Goal: Contribute content: Contribute content

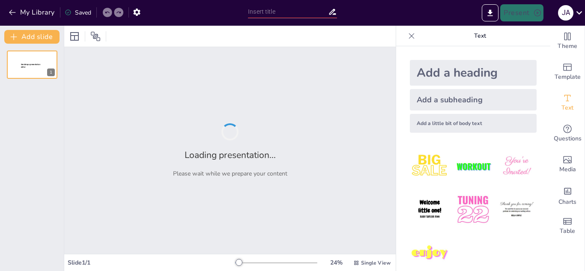
type input "New Sendsteps"
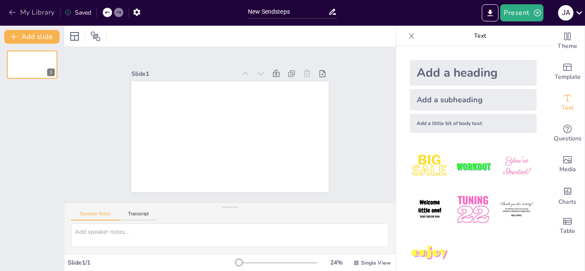
click at [15, 12] on icon "button" at bounding box center [12, 12] width 9 height 9
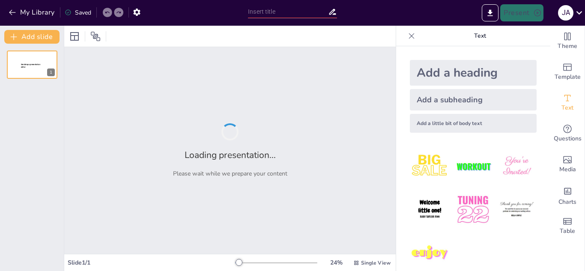
type input "New Sendsteps"
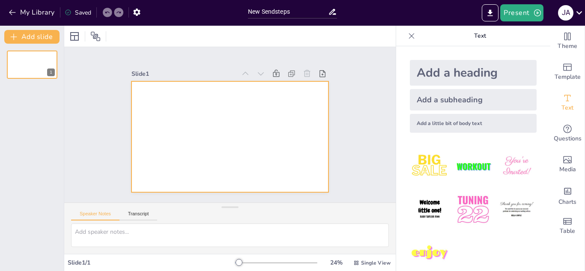
click at [277, 97] on div at bounding box center [230, 136] width 197 height 111
click at [435, 70] on div "Add a heading" at bounding box center [473, 73] width 127 height 26
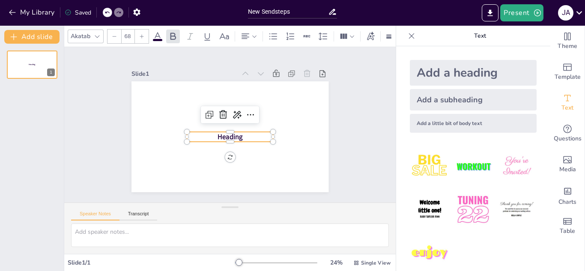
click at [408, 38] on icon at bounding box center [412, 36] width 9 height 9
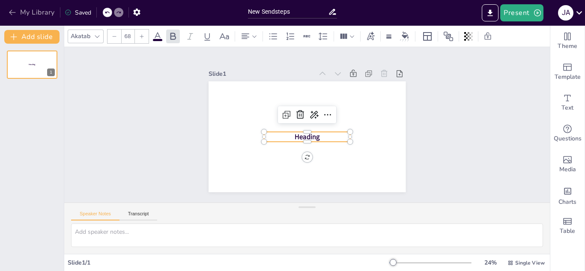
click at [12, 13] on icon "button" at bounding box center [12, 12] width 9 height 9
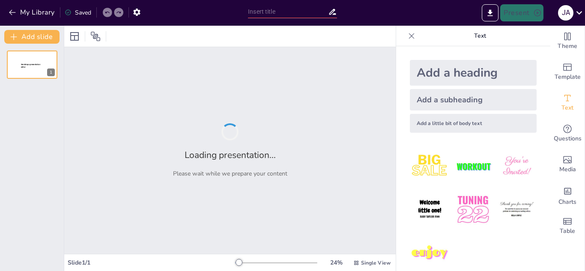
type input "New Sendsteps"
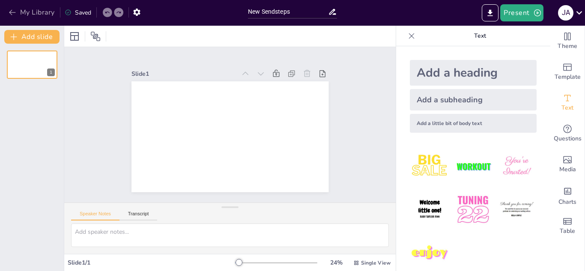
click at [10, 12] on icon "button" at bounding box center [12, 13] width 6 height 6
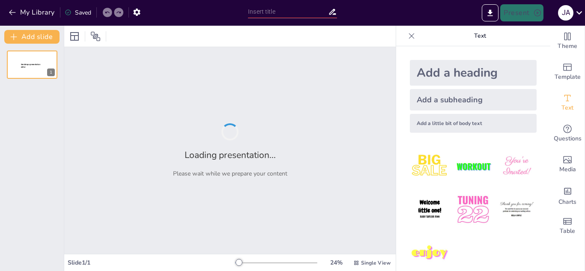
type input "New Sendsteps"
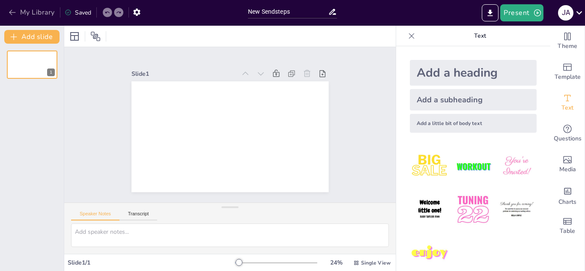
click at [12, 14] on icon "button" at bounding box center [12, 13] width 6 height 6
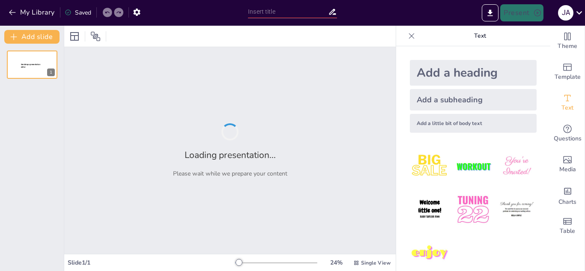
type input "New Sendsteps"
type input "Polishing Our Expertise: The Final Draft on Skin Cancer Awareness"
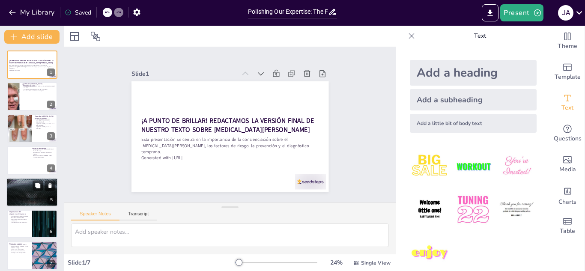
scroll to position [6, 0]
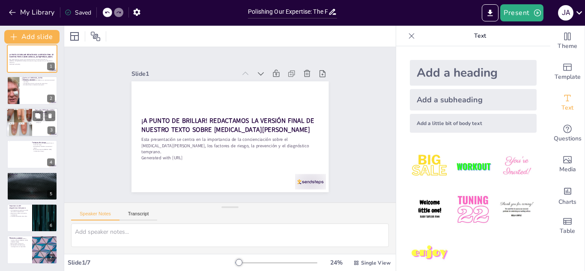
click at [28, 132] on div at bounding box center [19, 122] width 51 height 29
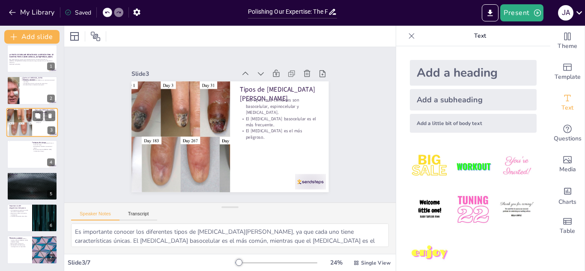
scroll to position [0, 0]
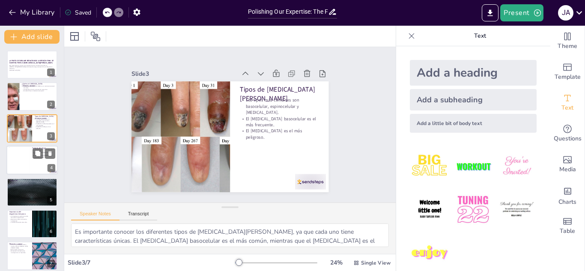
click at [31, 161] on div at bounding box center [31, 160] width 51 height 29
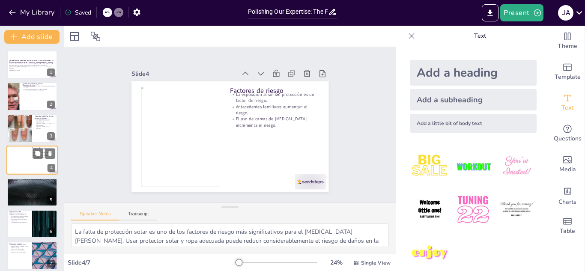
scroll to position [3, 0]
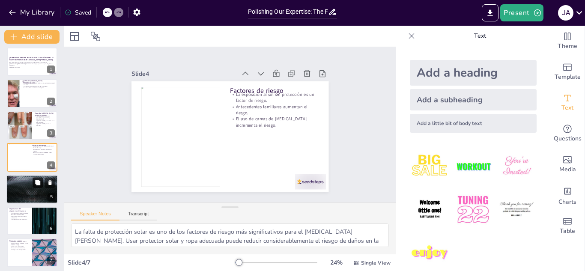
click at [33, 184] on button at bounding box center [38, 182] width 10 height 10
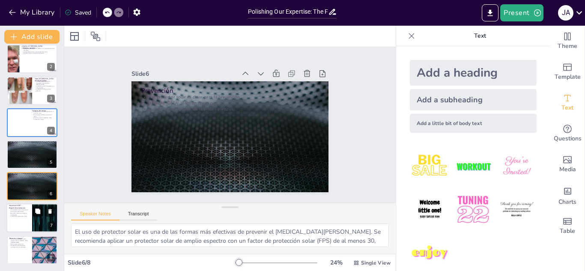
click at [41, 212] on button at bounding box center [38, 212] width 10 height 10
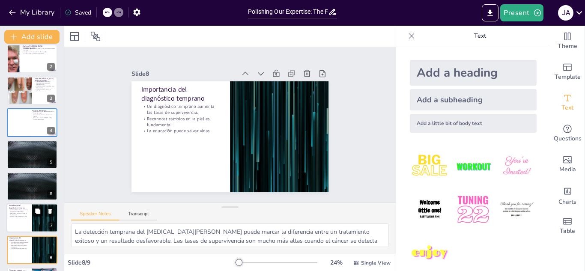
scroll to position [69, 0]
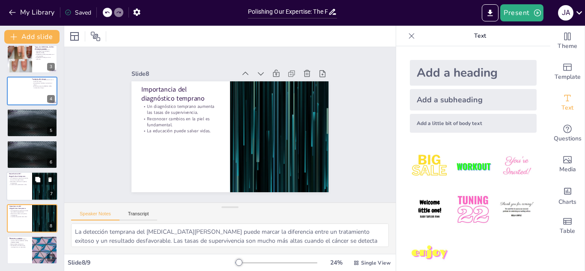
click at [39, 191] on div at bounding box center [44, 186] width 51 height 29
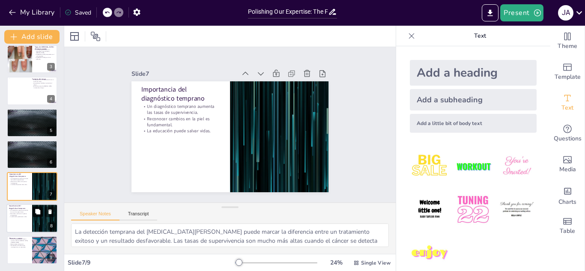
click at [33, 215] on button at bounding box center [38, 212] width 10 height 10
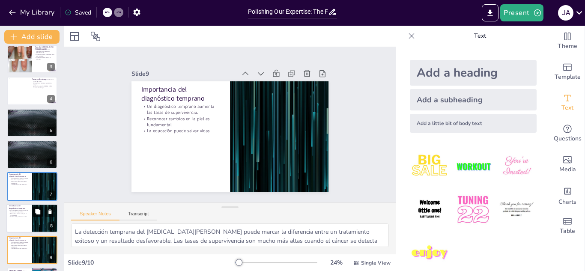
scroll to position [102, 0]
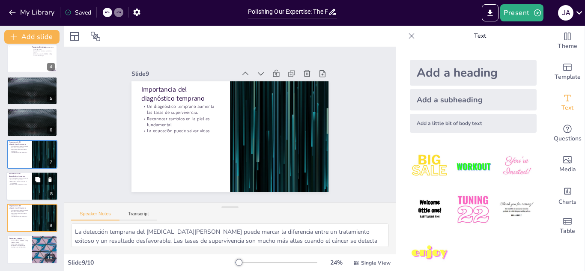
click at [34, 186] on div at bounding box center [44, 186] width 51 height 29
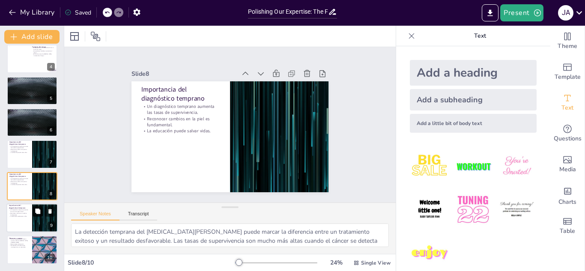
click at [41, 216] on button at bounding box center [38, 211] width 10 height 10
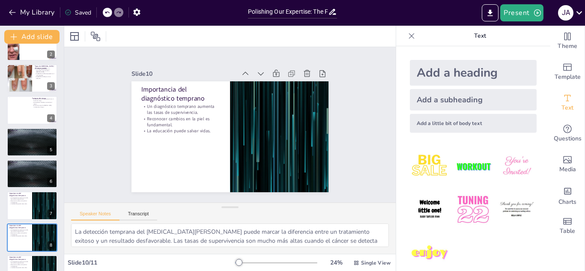
scroll to position [133, 0]
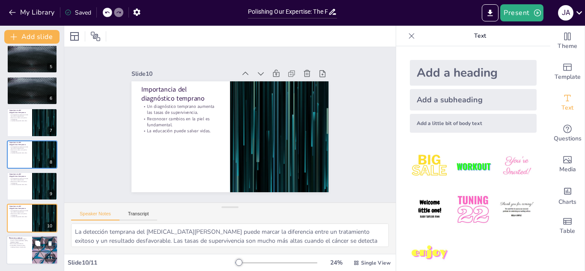
click at [30, 246] on div at bounding box center [31, 250] width 51 height 29
type textarea "Las organizaciones dedicadas al cáncer de piel son un recurso valioso. Proporci…"
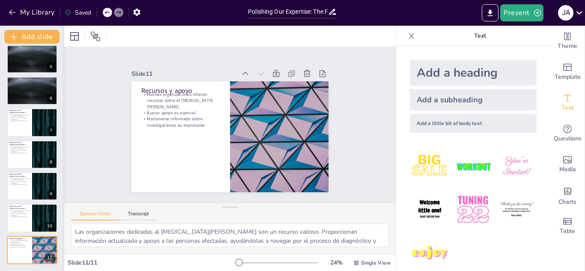
click at [62, 213] on div at bounding box center [63, 149] width 3 height 246
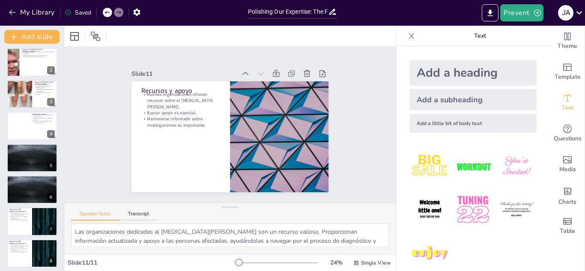
scroll to position [0, 0]
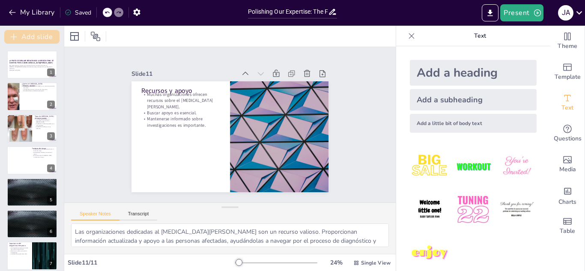
click at [44, 33] on button "Add slide" at bounding box center [31, 37] width 55 height 14
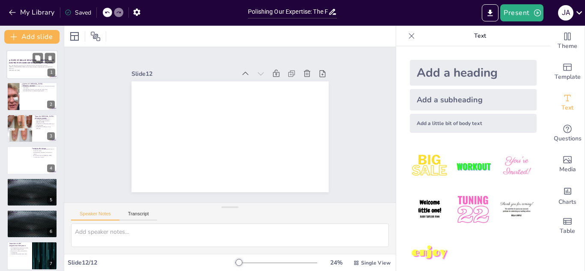
click at [40, 73] on div at bounding box center [31, 64] width 51 height 29
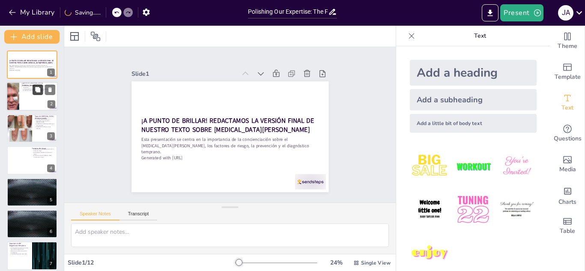
click at [35, 94] on button at bounding box center [38, 90] width 10 height 10
type textarea "La definición del cáncer de piel es fundamental para entender su naturaleza. Un…"
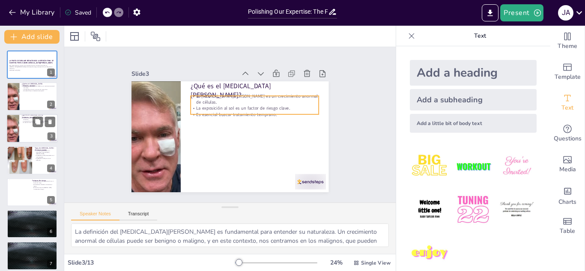
click at [25, 120] on p "La exposición al sol es un factor de riesgo clave." at bounding box center [38, 121] width 33 height 2
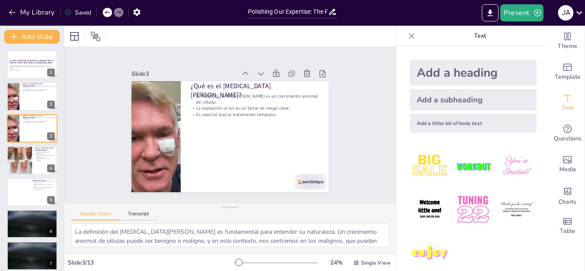
click at [408, 34] on icon at bounding box center [412, 36] width 9 height 9
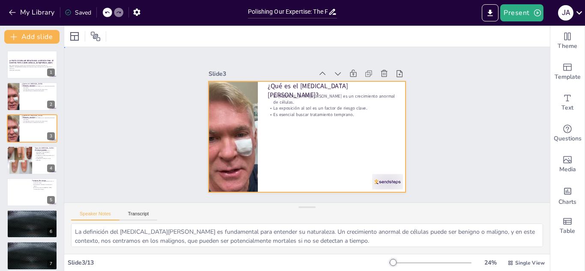
click at [348, 147] on div at bounding box center [307, 136] width 197 height 111
click at [75, 39] on div at bounding box center [74, 36] width 10 height 10
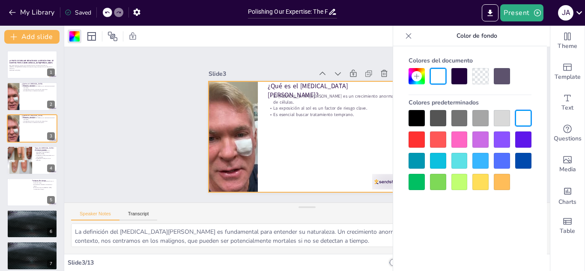
click at [481, 157] on div at bounding box center [481, 161] width 16 height 16
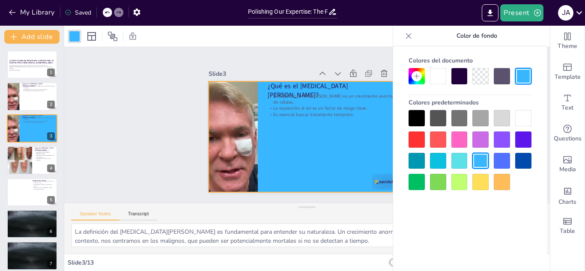
click at [457, 162] on div at bounding box center [460, 161] width 16 height 16
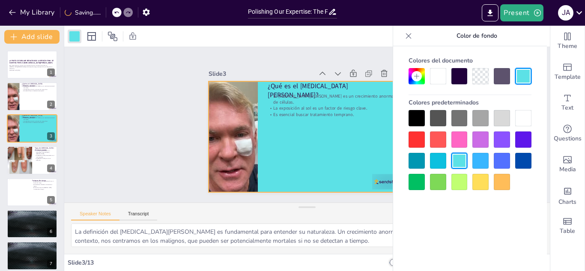
click at [463, 139] on div at bounding box center [460, 140] width 16 height 16
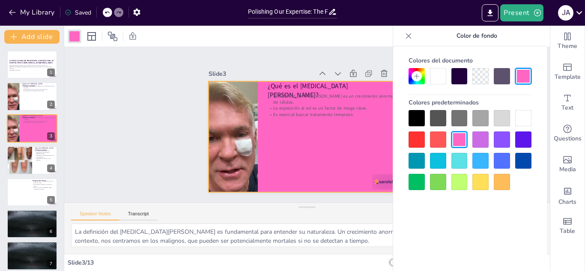
click at [483, 140] on div at bounding box center [481, 140] width 16 height 16
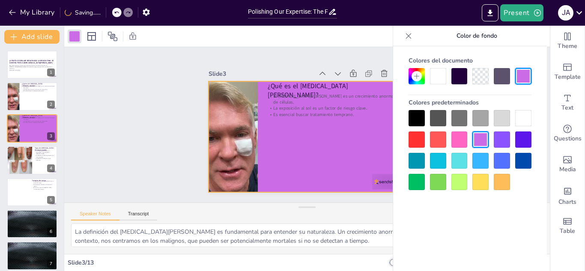
click at [498, 138] on div at bounding box center [502, 140] width 16 height 16
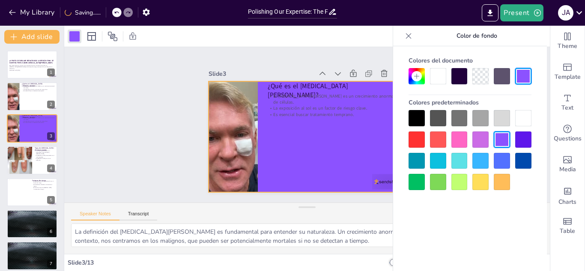
click at [520, 139] on div at bounding box center [524, 140] width 16 height 16
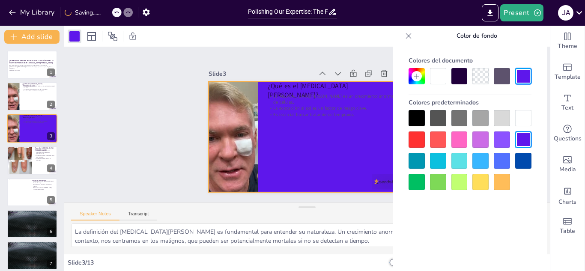
click at [522, 159] on div at bounding box center [524, 161] width 16 height 16
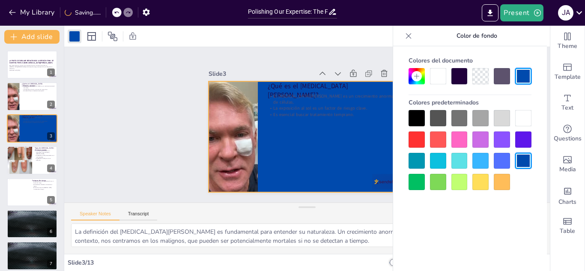
click at [477, 181] on div at bounding box center [481, 182] width 16 height 16
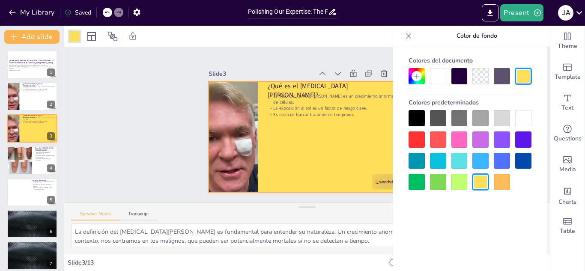
click at [461, 177] on div at bounding box center [460, 182] width 16 height 16
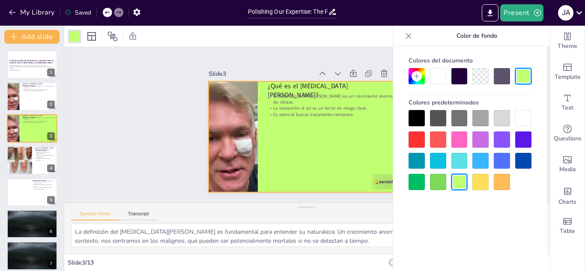
click at [419, 180] on div at bounding box center [417, 182] width 16 height 16
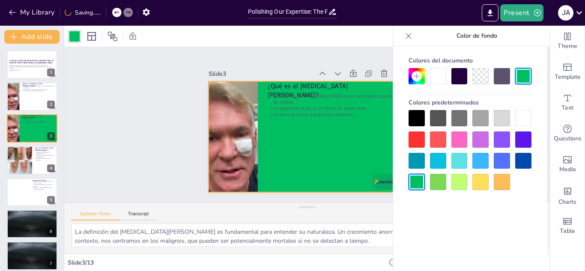
click at [459, 180] on div at bounding box center [460, 182] width 16 height 16
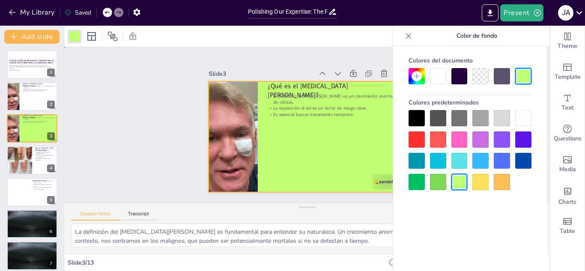
click at [369, 151] on div at bounding box center [307, 136] width 197 height 111
click at [527, 76] on div at bounding box center [524, 76] width 16 height 16
click at [458, 186] on div at bounding box center [460, 182] width 16 height 16
drag, startPoint x: 152, startPoint y: 107, endPoint x: 143, endPoint y: 107, distance: 9.4
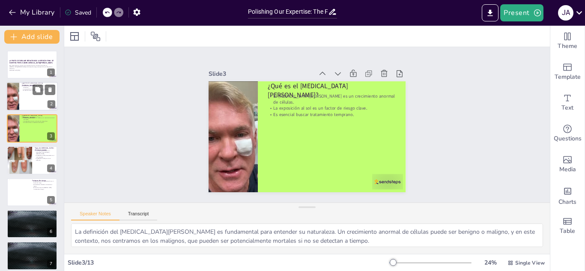
click at [25, 85] on p "¿Qué es el cáncer de piel?" at bounding box center [38, 84] width 33 height 5
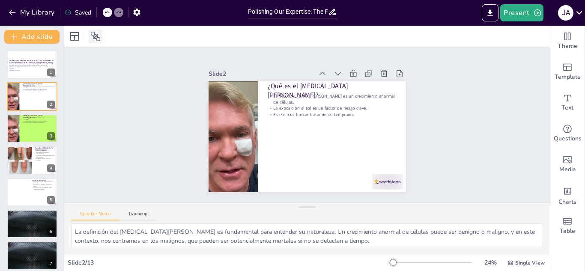
click at [92, 33] on icon at bounding box center [95, 36] width 10 height 10
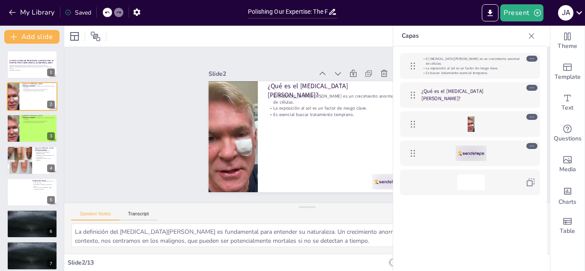
click at [531, 33] on icon at bounding box center [532, 36] width 9 height 9
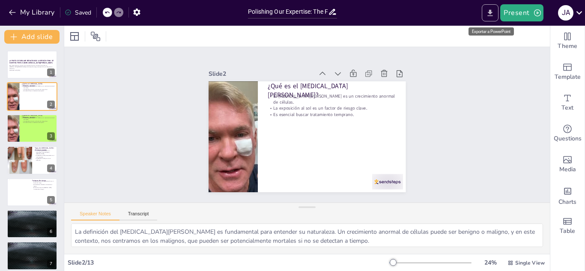
click at [492, 11] on icon "Export to PowerPoint" at bounding box center [490, 12] width 5 height 6
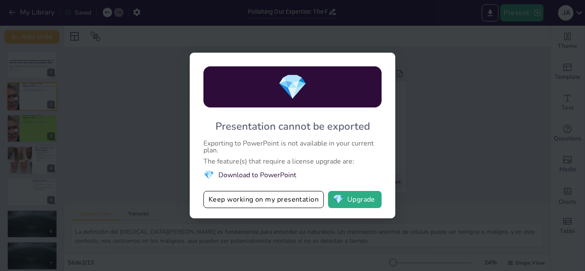
click at [262, 177] on li "💎 Download to PowerPoint" at bounding box center [293, 175] width 178 height 12
click at [354, 201] on button "💎 Upgrade" at bounding box center [355, 199] width 54 height 17
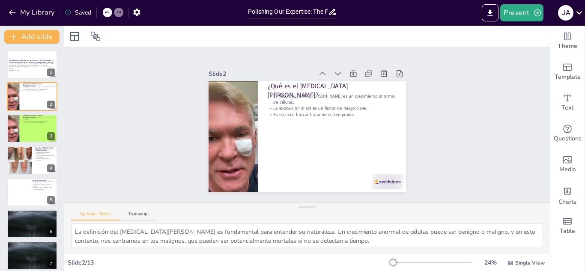
click at [581, 14] on icon at bounding box center [580, 13] width 12 height 12
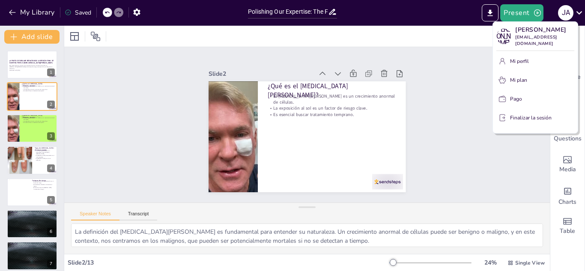
click at [490, 10] on div at bounding box center [292, 135] width 585 height 271
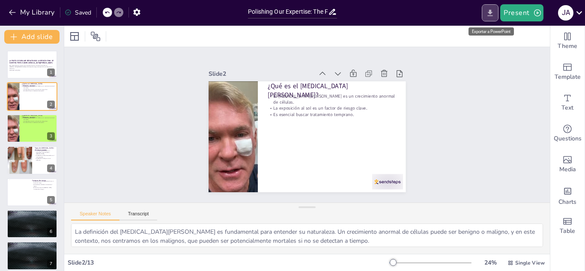
click at [489, 12] on icon "Export to PowerPoint" at bounding box center [490, 13] width 9 height 9
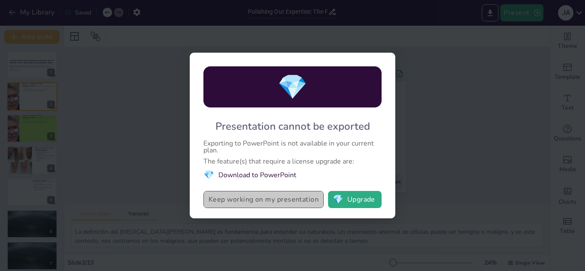
drag, startPoint x: 338, startPoint y: 156, endPoint x: 285, endPoint y: 195, distance: 66.0
click at [285, 195] on button "Keep working on my presentation" at bounding box center [264, 199] width 120 height 17
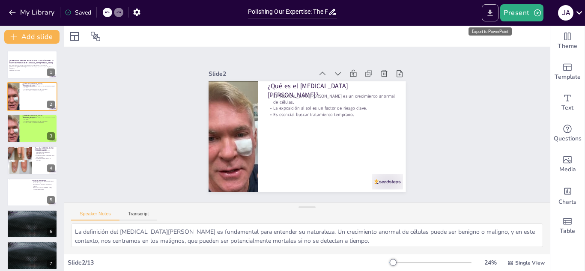
click at [495, 13] on icon "Export to PowerPoint" at bounding box center [490, 13] width 9 height 9
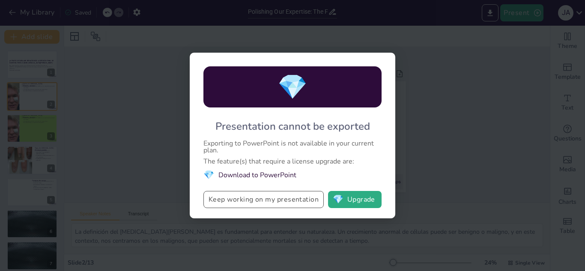
click at [300, 201] on button "Keep working on my presentation" at bounding box center [264, 199] width 120 height 17
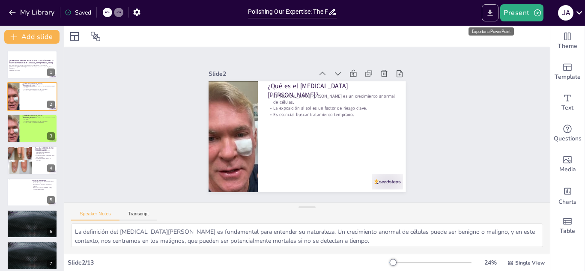
click at [497, 12] on button "Export to PowerPoint" at bounding box center [490, 12] width 17 height 17
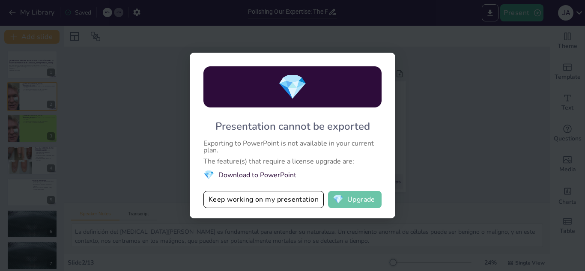
click at [348, 199] on button "💎 Upgrade" at bounding box center [355, 199] width 54 height 17
